Goal: Task Accomplishment & Management: Use online tool/utility

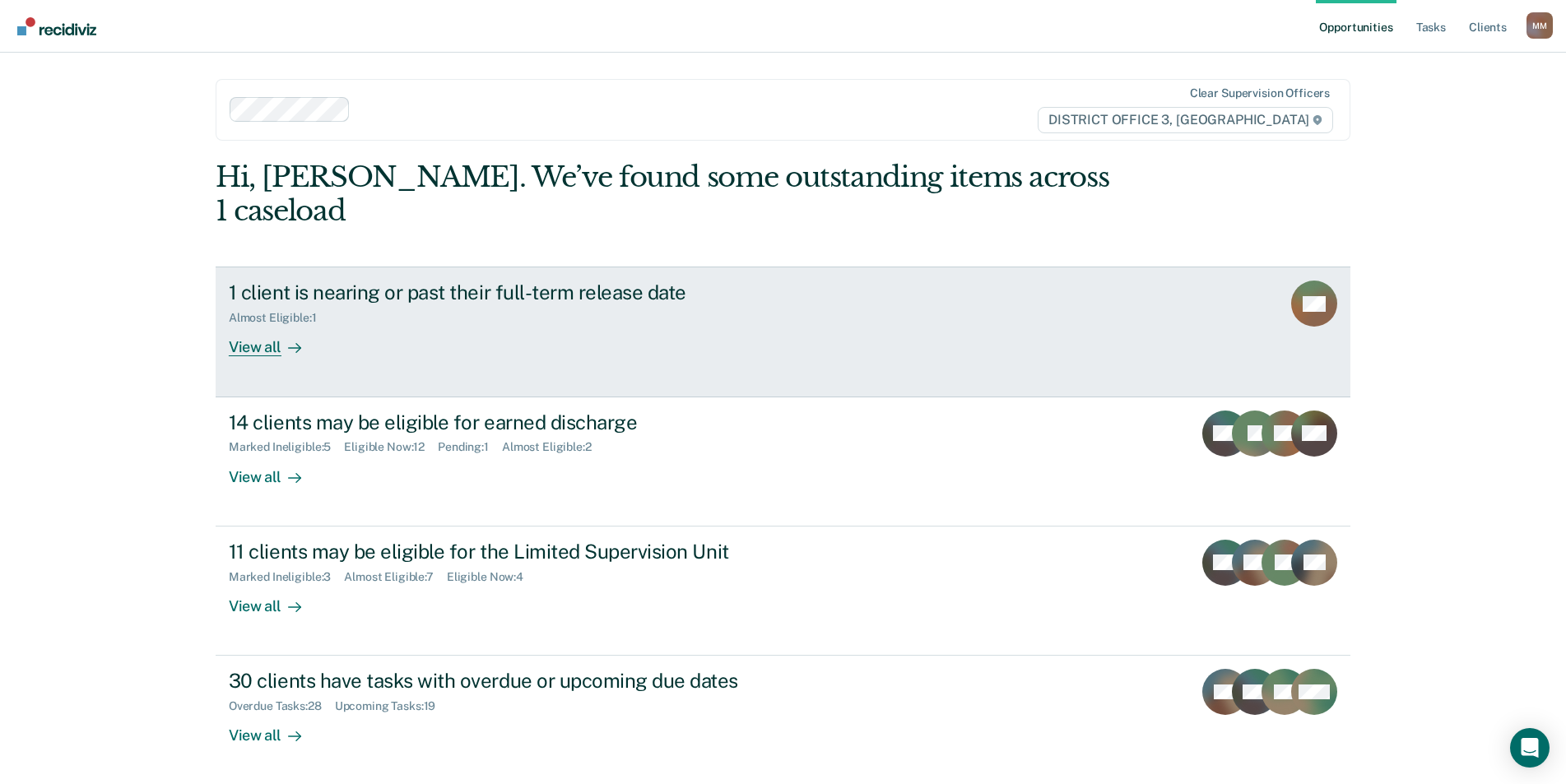
click at [250, 325] on div "View all" at bounding box center [274, 340] width 92 height 32
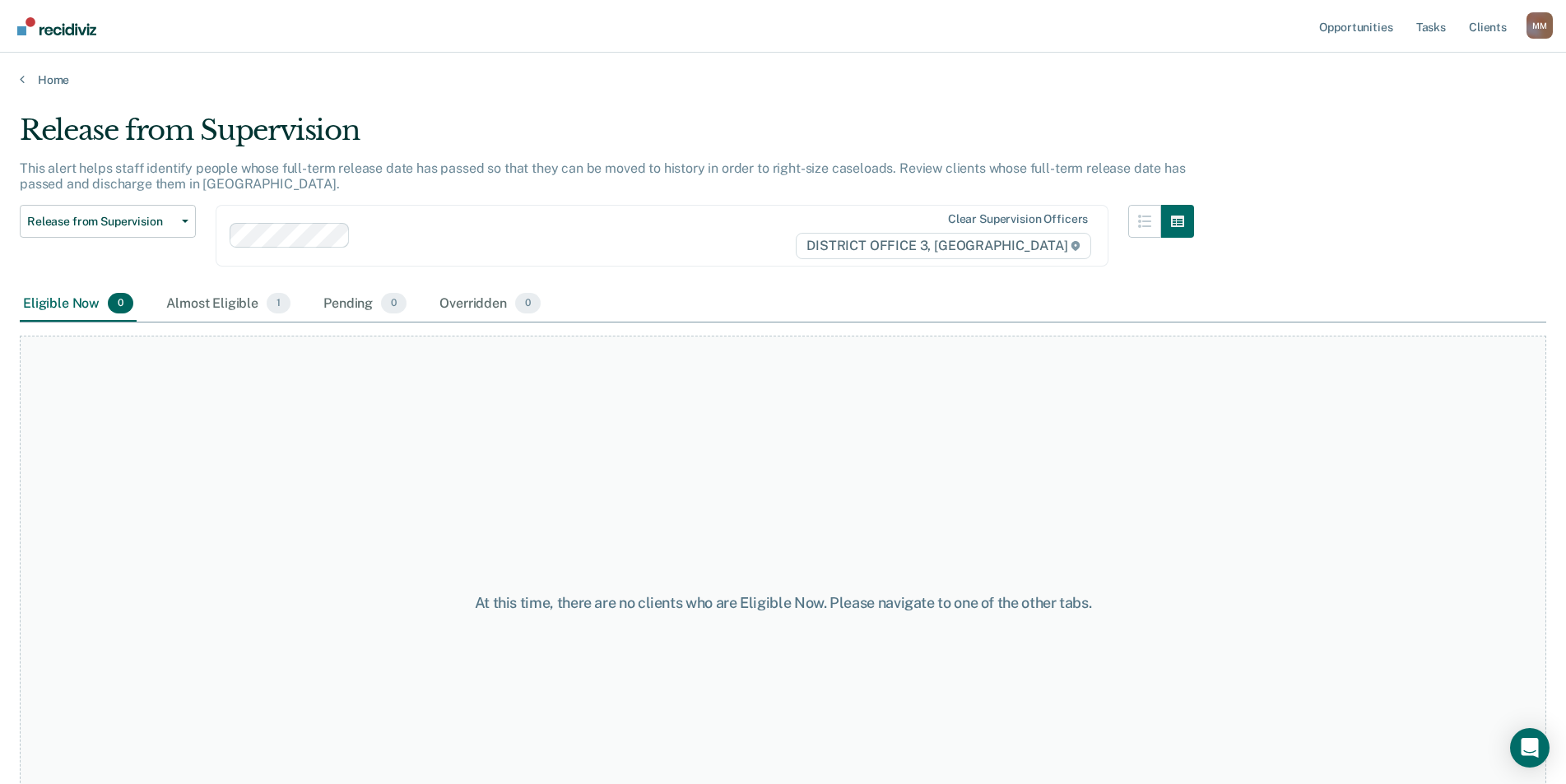
click at [250, 306] on div "Almost Eligible 1" at bounding box center [229, 304] width 131 height 36
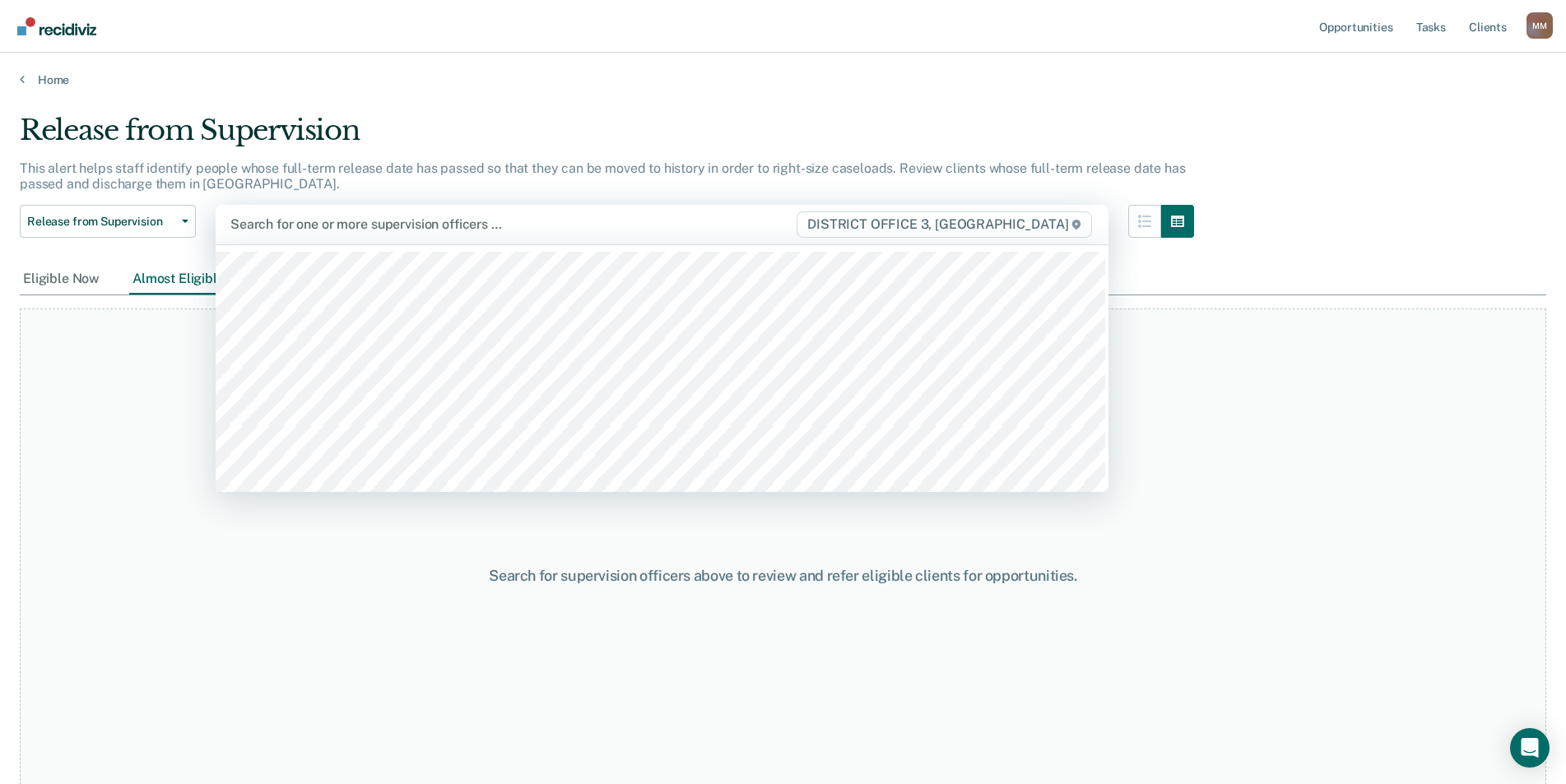
click at [322, 225] on div at bounding box center [513, 223] width 565 height 19
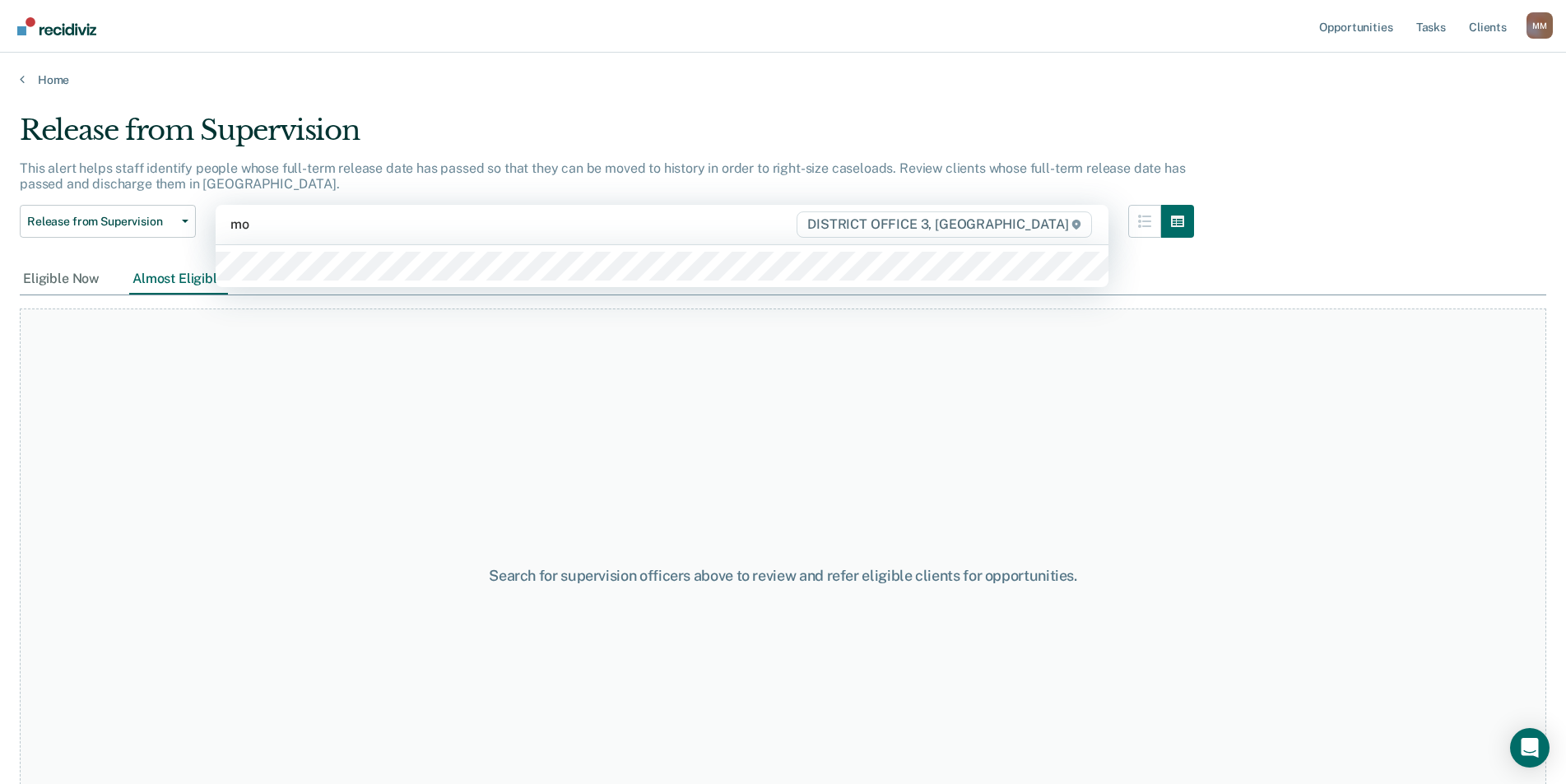
type input "mon"
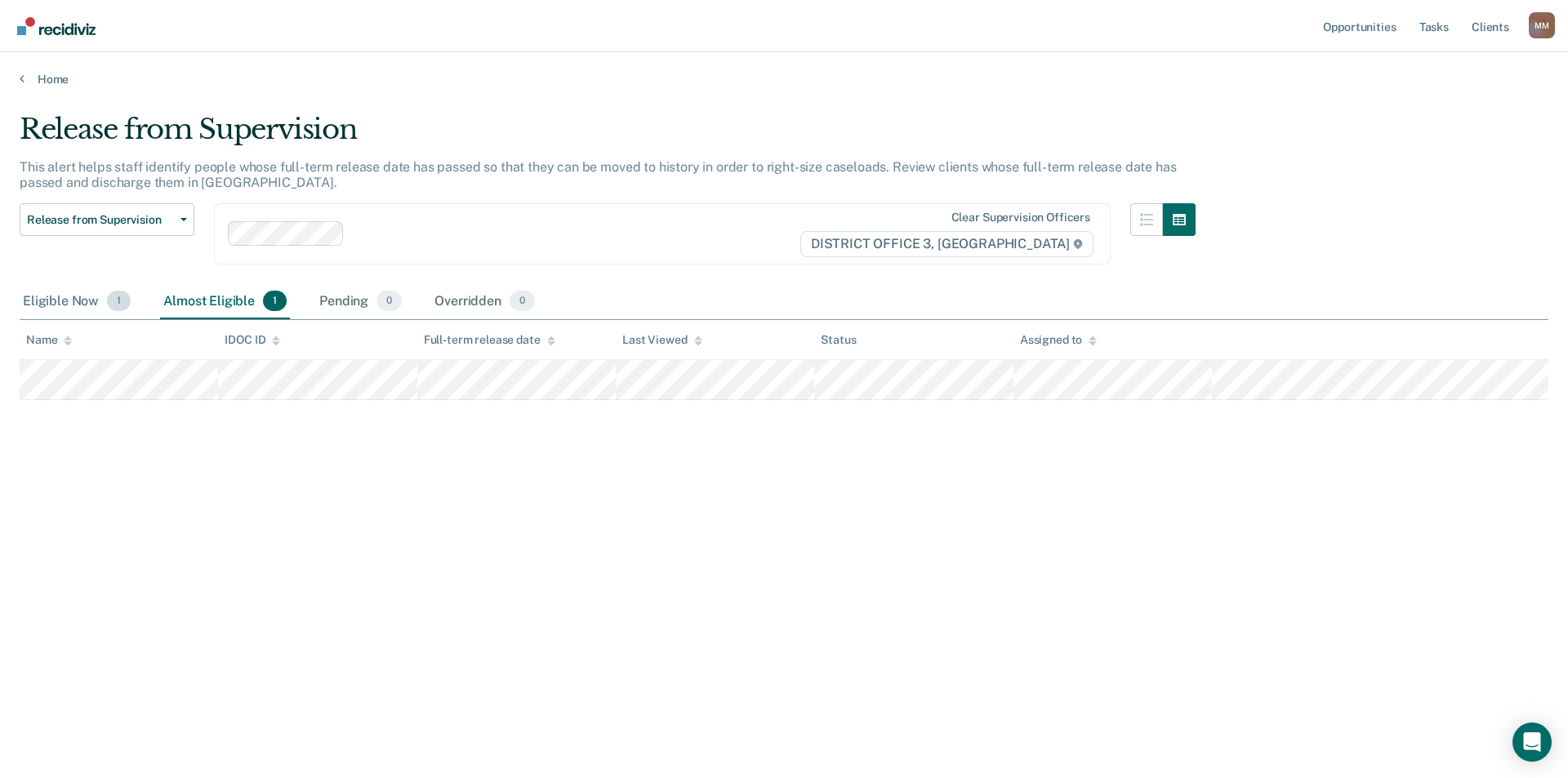
click at [68, 293] on div "Eligible Now 1" at bounding box center [76, 302] width 115 height 36
click at [130, 231] on button "Release from Supervision" at bounding box center [107, 219] width 175 height 32
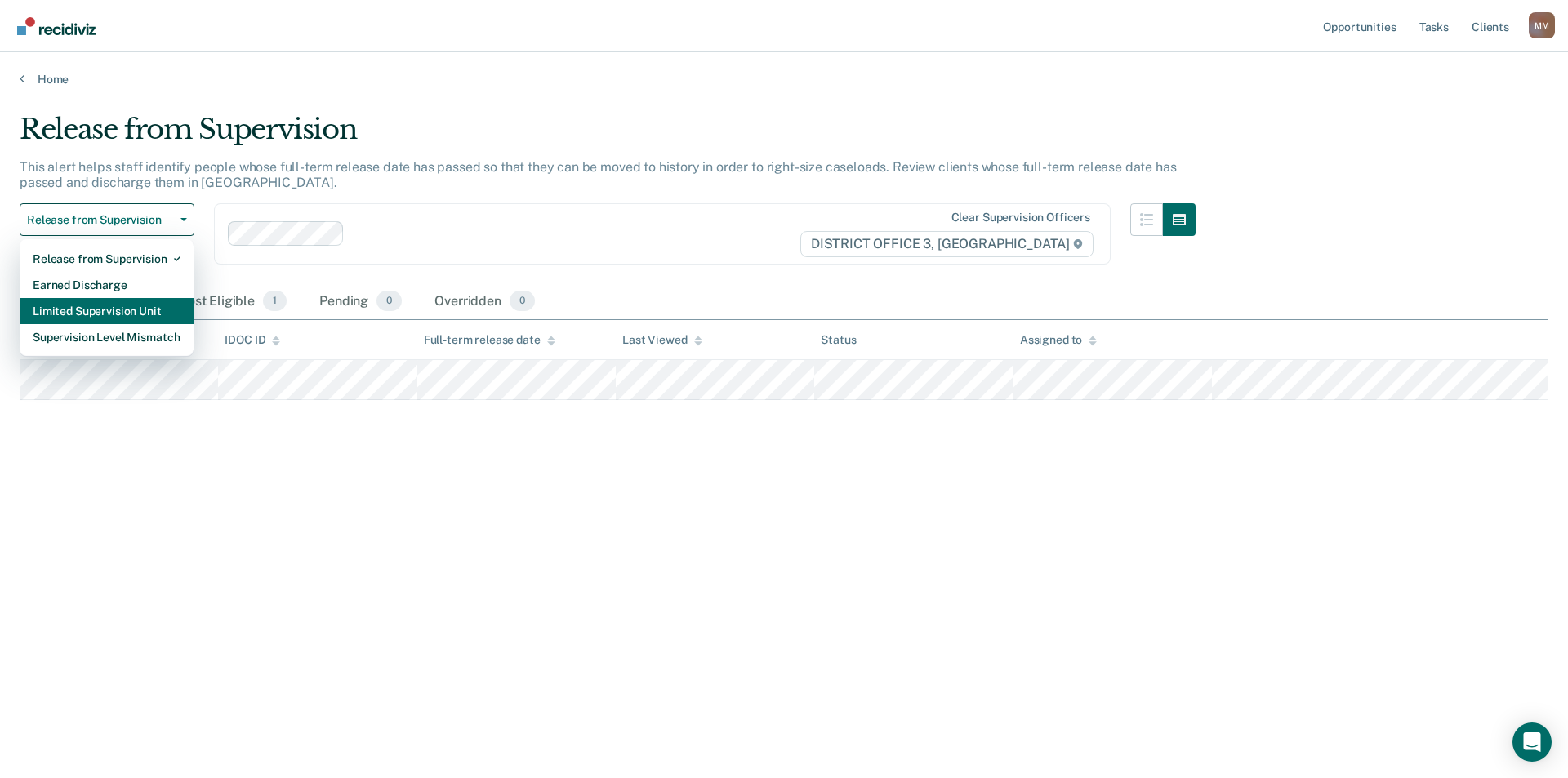
click at [130, 309] on div "Limited Supervision Unit" at bounding box center [106, 311] width 148 height 26
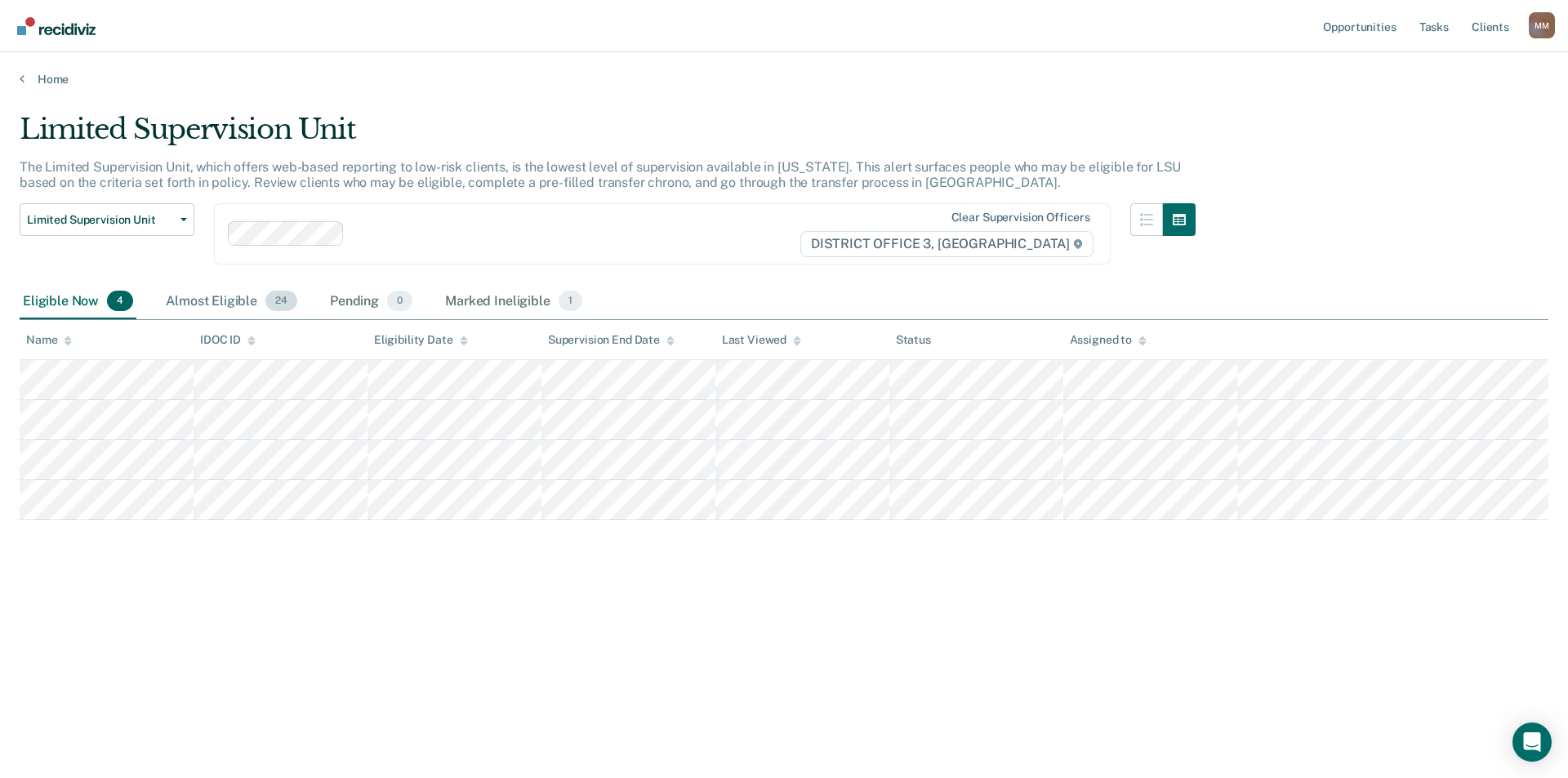
click at [229, 303] on div "Almost Eligible 24" at bounding box center [232, 302] width 138 height 36
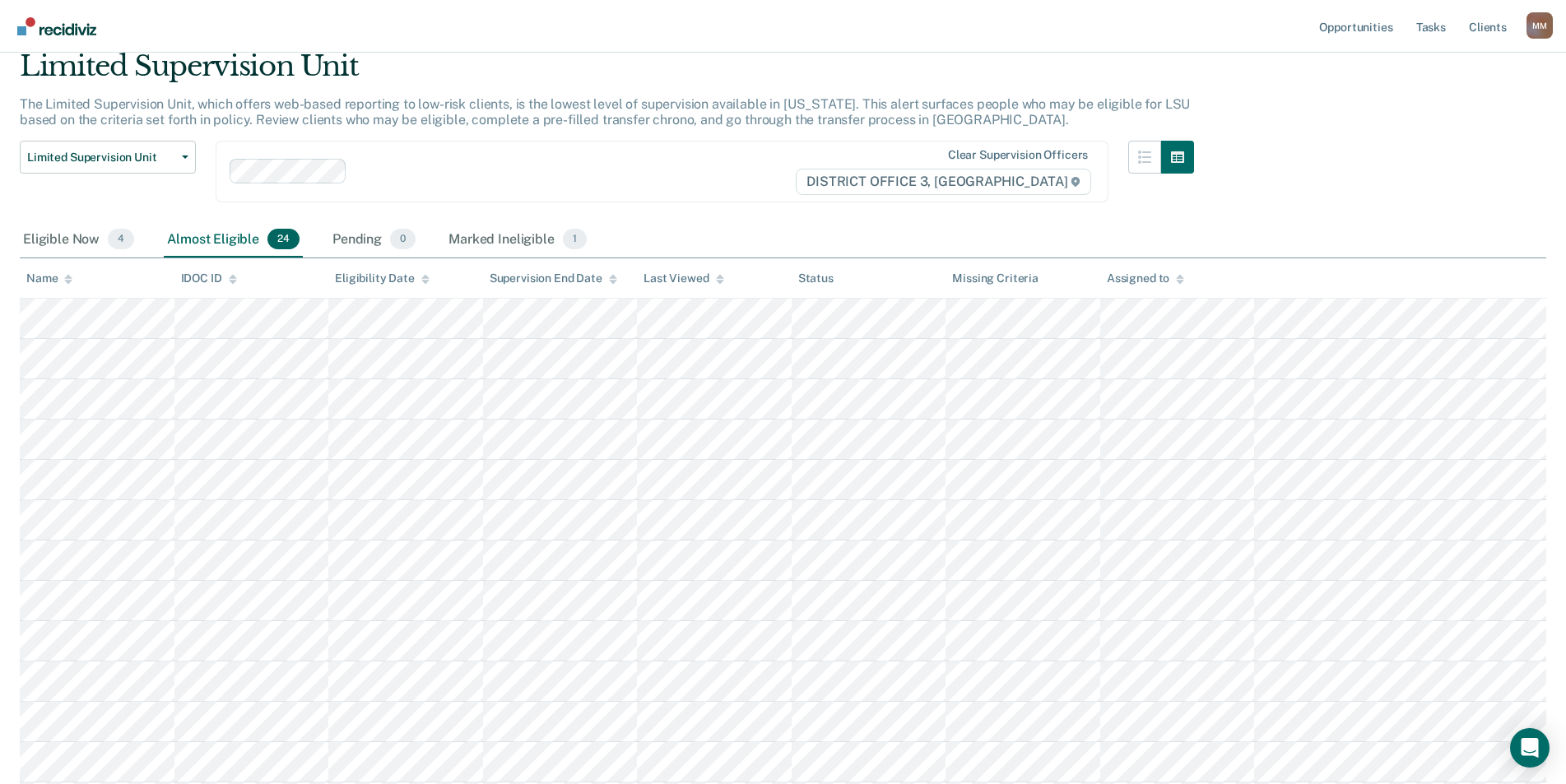
scroll to position [165, 0]
